Goal: Task Accomplishment & Management: Use online tool/utility

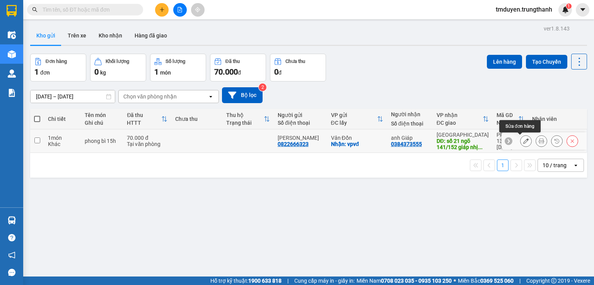
click at [523, 138] on icon at bounding box center [525, 140] width 5 height 5
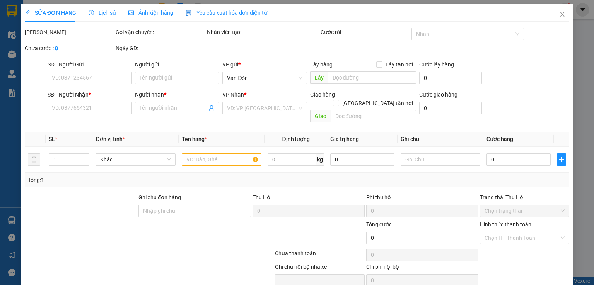
type input "0822666323"
type input "[PERSON_NAME]"
checkbox input "true"
type input "vpvđ"
type input "0384373555"
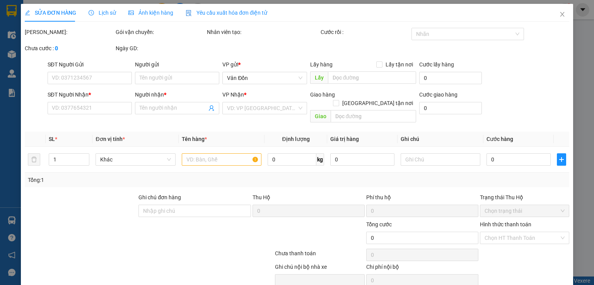
type input "anh Giáp"
type input "số 21 ngõ 141/152 giáp nhị - thịnh liệt - hoàng mai"
type input "70.000"
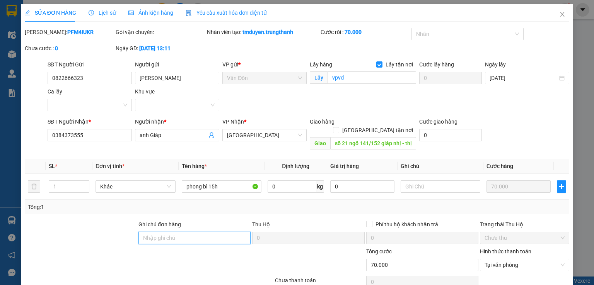
click at [195, 232] on input "Ghi chú đơn hàng" at bounding box center [194, 238] width 112 height 12
type input "ship bao nhiêu báo người gửi chuyển khoản"
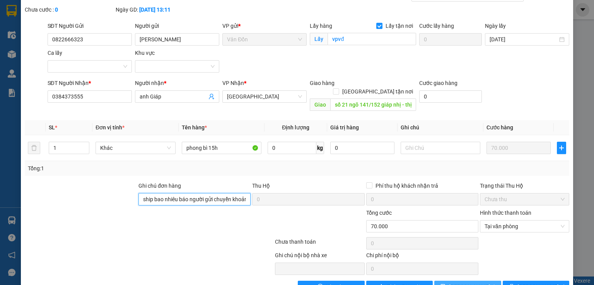
scroll to position [53, 0]
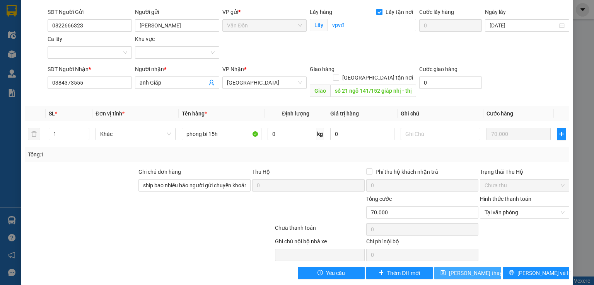
click at [451, 267] on button "[PERSON_NAME] thay đổi" at bounding box center [467, 273] width 67 height 12
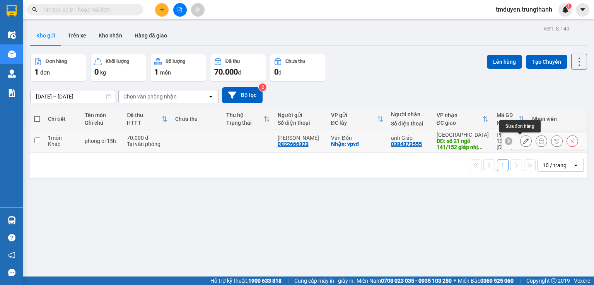
click at [523, 140] on icon at bounding box center [525, 140] width 5 height 5
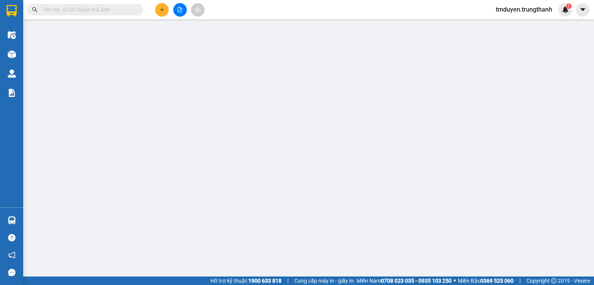
type input "0822666323"
type input "[PERSON_NAME]"
checkbox input "true"
type input "vpvđ"
type input "0384373555"
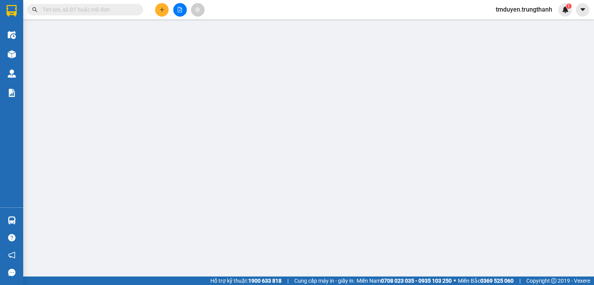
type input "anh Giáp"
type input "số 21 ngõ 141/152 giáp nhị - thịnh liệt - hoàng mai"
type input "ship bao nhiêu báo người gửi chuyển khoản"
type input "70.000"
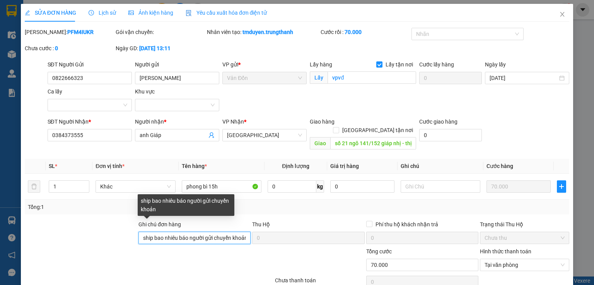
scroll to position [0, 5]
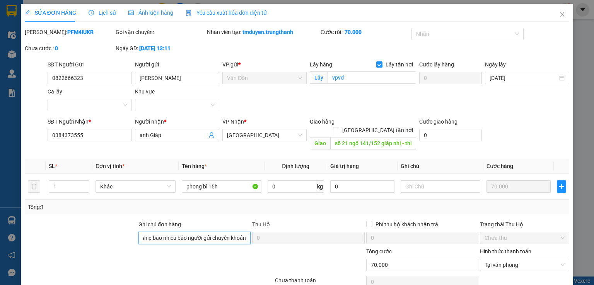
click at [274, 229] on div "Ghi chú đơn hàng ship bao nhiêu báo người gửi chuyển khoản Thu Hộ 0 Phí thu hộ …" at bounding box center [297, 233] width 546 height 27
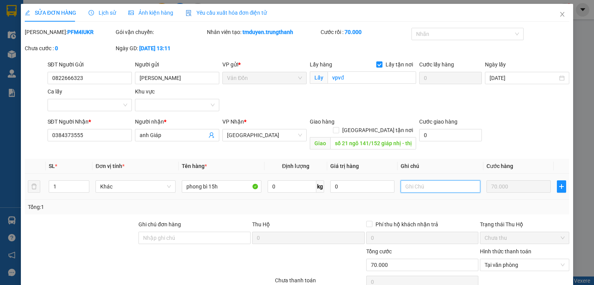
click at [411, 180] on input "text" at bounding box center [440, 186] width 80 height 12
paste input "ship bao nhiêu báo người gửi chuyển khoản"
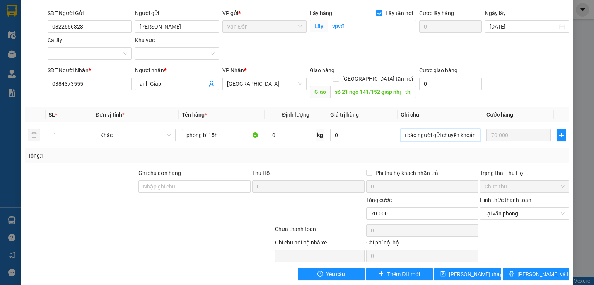
scroll to position [53, 0]
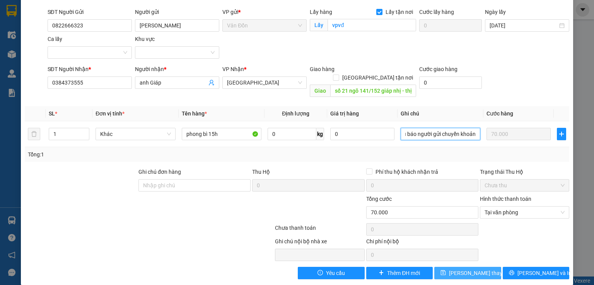
type input "ship bao nhiêu báo người gửi chuyển khoản"
click at [471, 269] on span "[PERSON_NAME] thay đổi" at bounding box center [480, 273] width 62 height 9
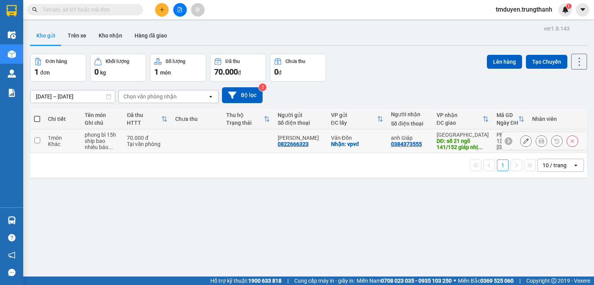
click at [39, 138] on input "checkbox" at bounding box center [37, 141] width 6 height 6
checkbox input "true"
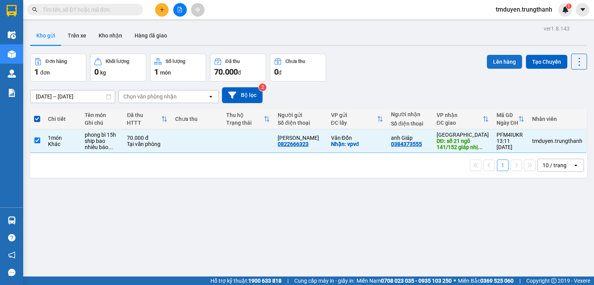
click at [490, 67] on button "Lên hàng" at bounding box center [504, 62] width 35 height 14
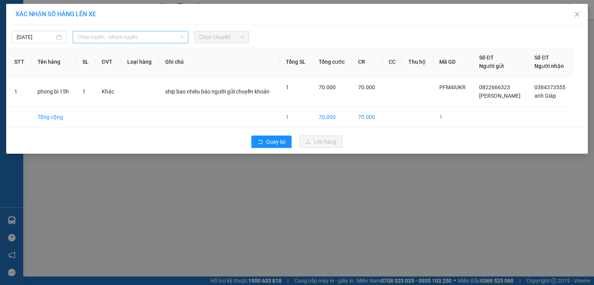
click at [138, 33] on span "Chọn tuyến - nhóm tuyến" at bounding box center [130, 37] width 106 height 12
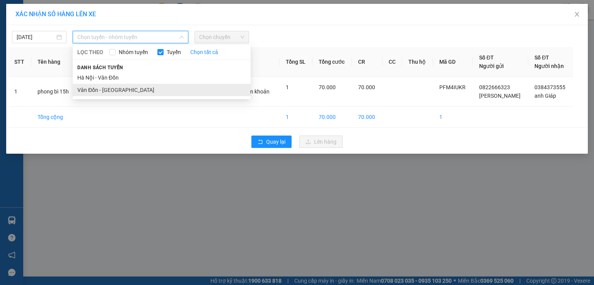
click at [96, 86] on li "Vân Đồn - [GEOGRAPHIC_DATA]" at bounding box center [162, 90] width 178 height 12
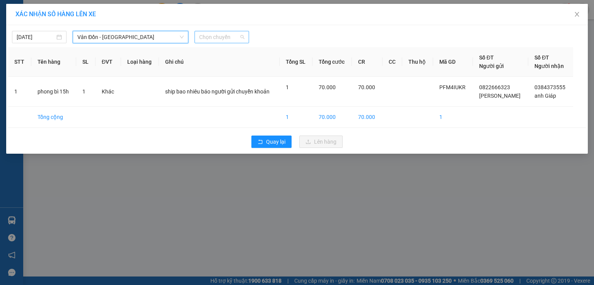
click at [207, 43] on div "Chọn chuyến" at bounding box center [221, 37] width 54 height 12
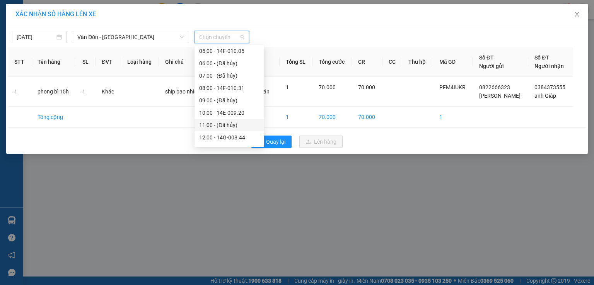
scroll to position [77, 0]
click at [219, 134] on div "15:00 - 14H-038.48" at bounding box center [229, 136] width 60 height 9
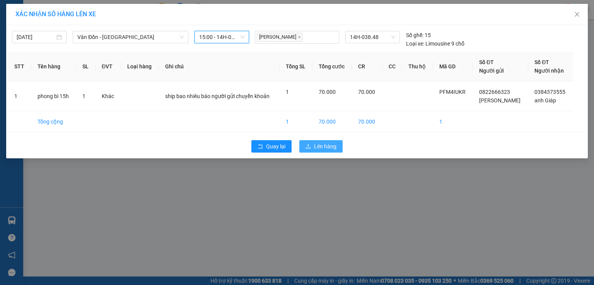
click at [318, 143] on span "Lên hàng" at bounding box center [325, 146] width 22 height 9
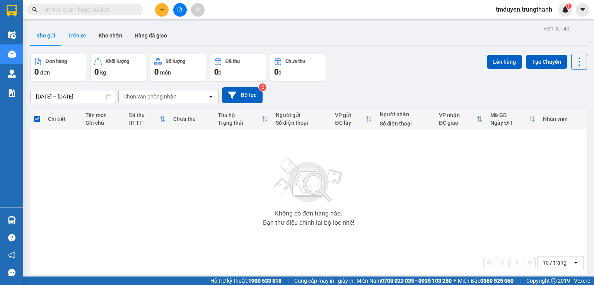
click at [85, 38] on button "Trên xe" at bounding box center [76, 35] width 31 height 19
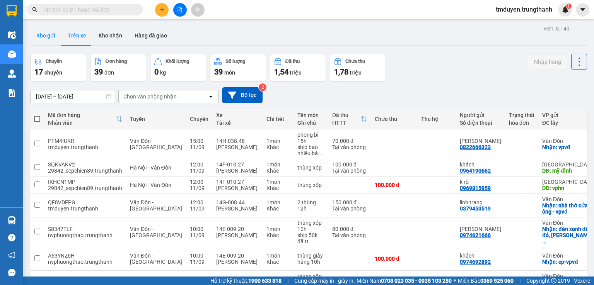
click at [43, 32] on button "Kho gửi" at bounding box center [45, 35] width 31 height 19
